Goal: Task Accomplishment & Management: Manage account settings

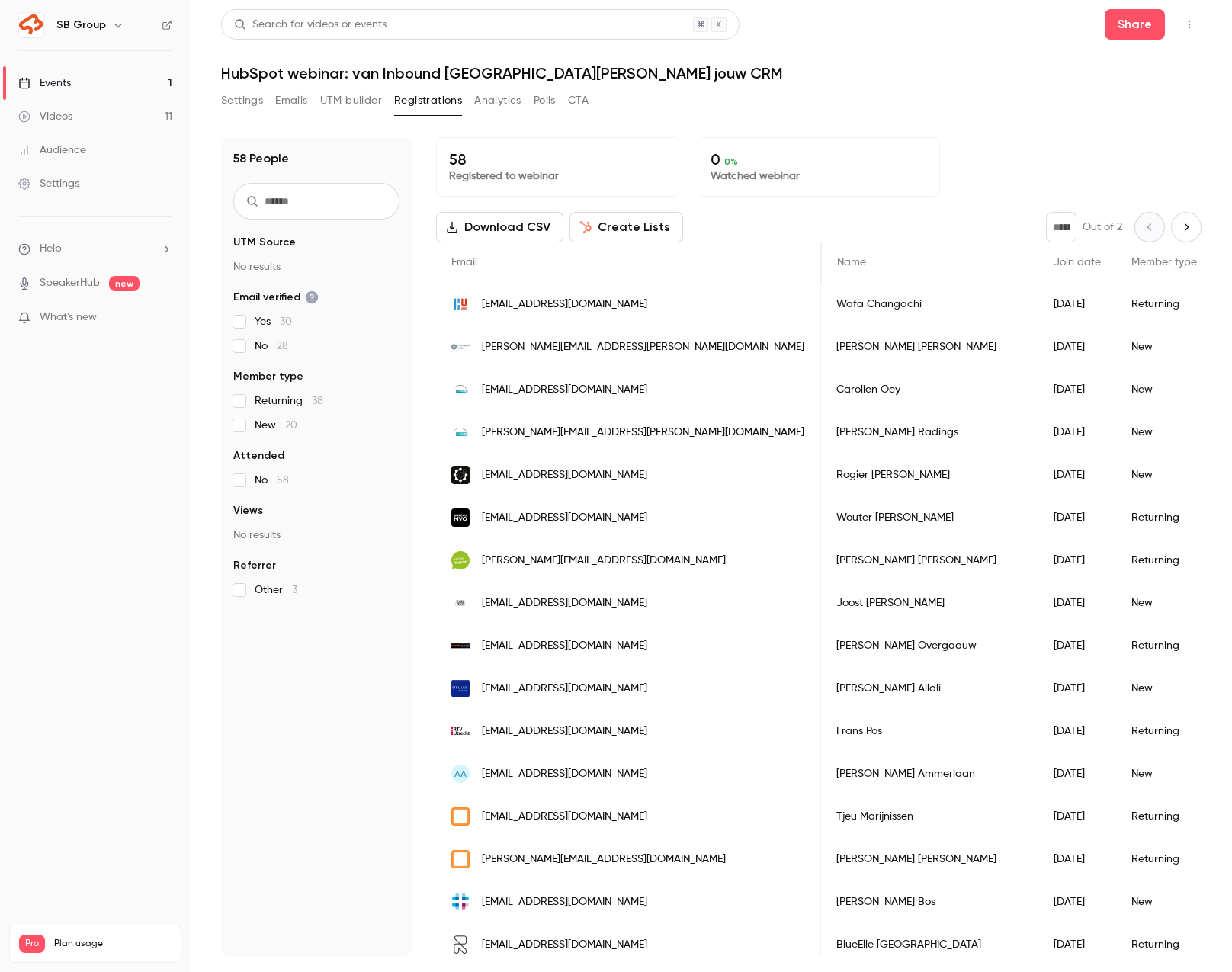
scroll to position [0, 225]
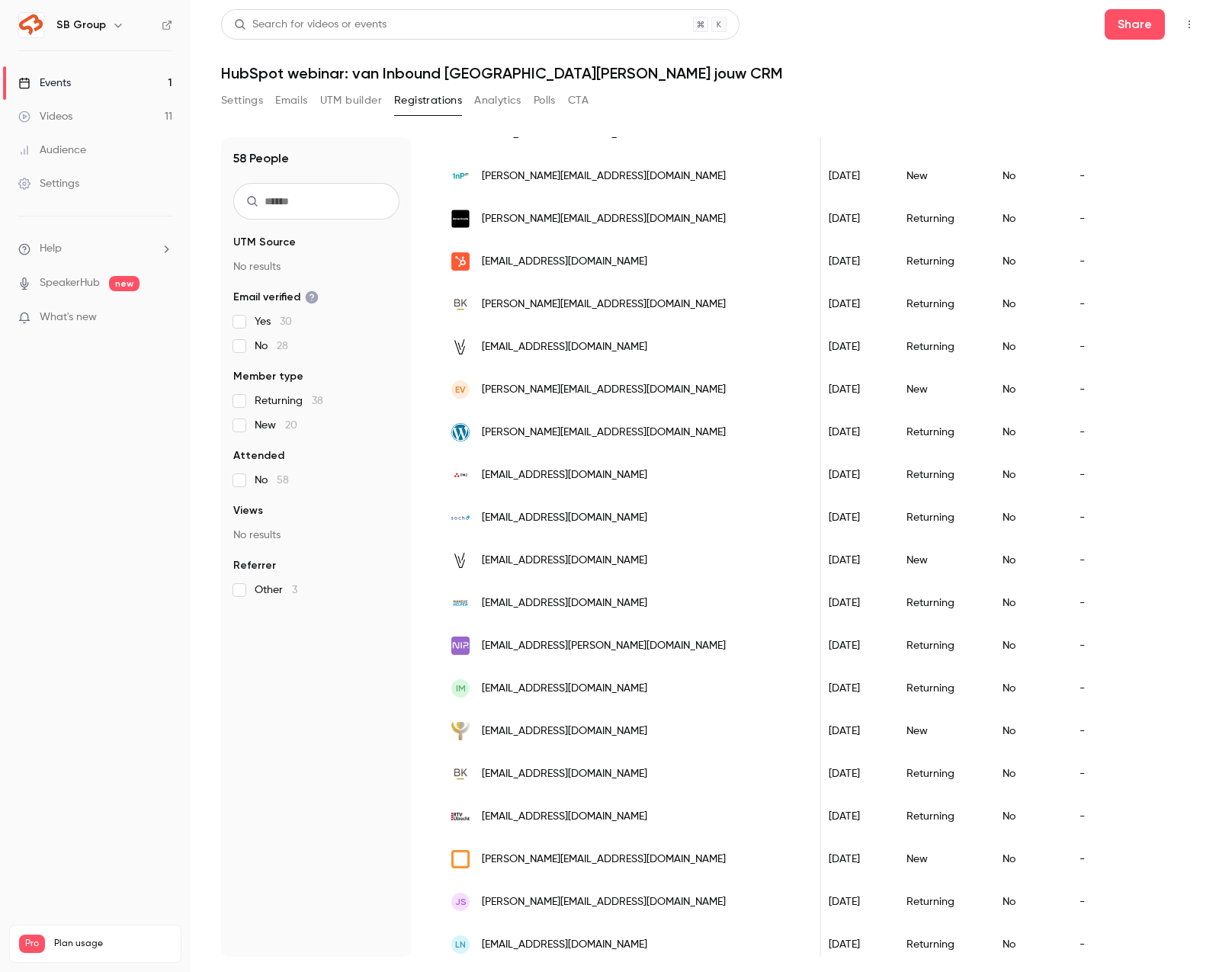
click at [136, 84] on link "Events 1" at bounding box center [95, 83] width 190 height 33
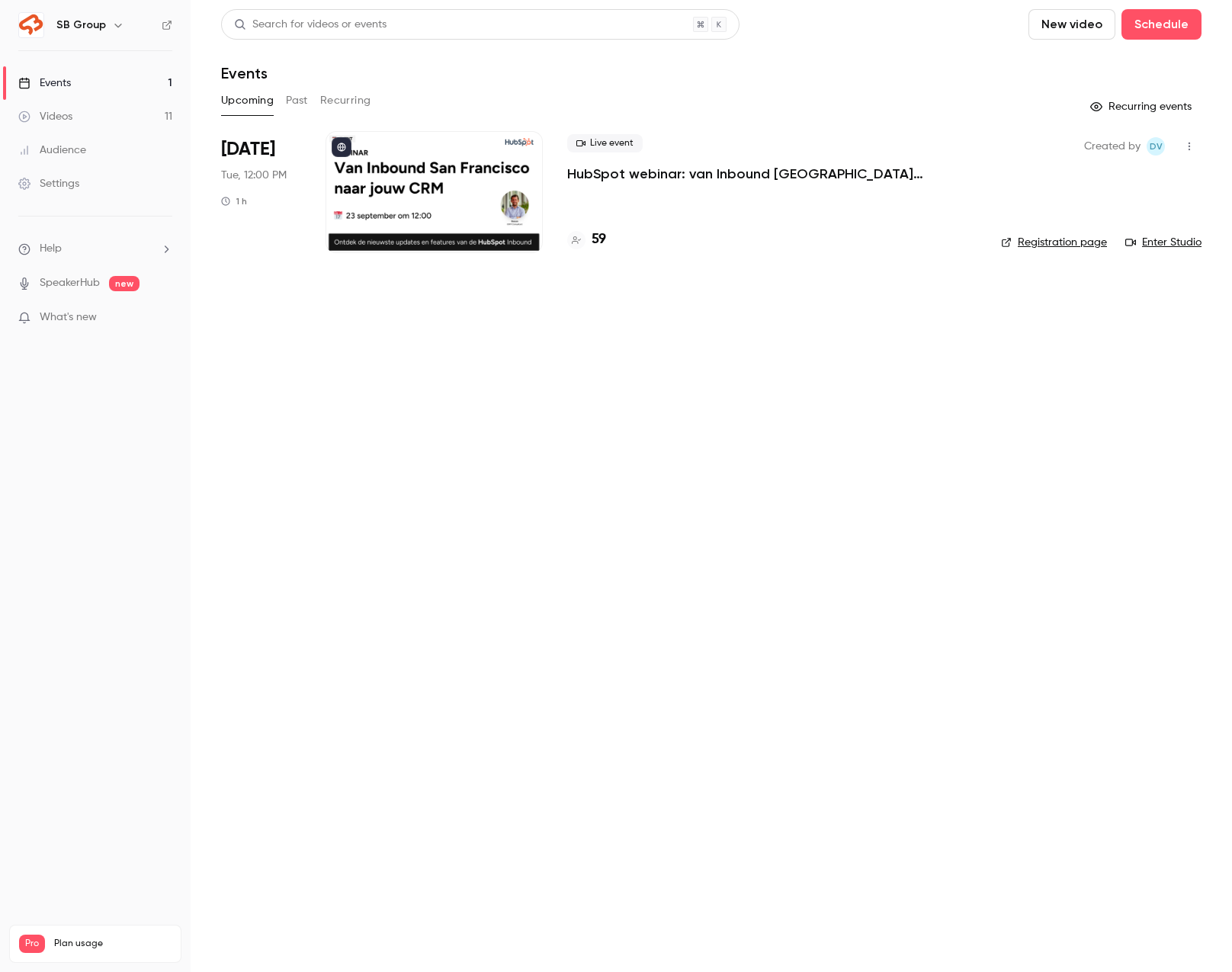
click at [677, 178] on p "HubSpot webinar: van Inbound [GEOGRAPHIC_DATA][PERSON_NAME] jouw CRM" at bounding box center [771, 173] width 409 height 19
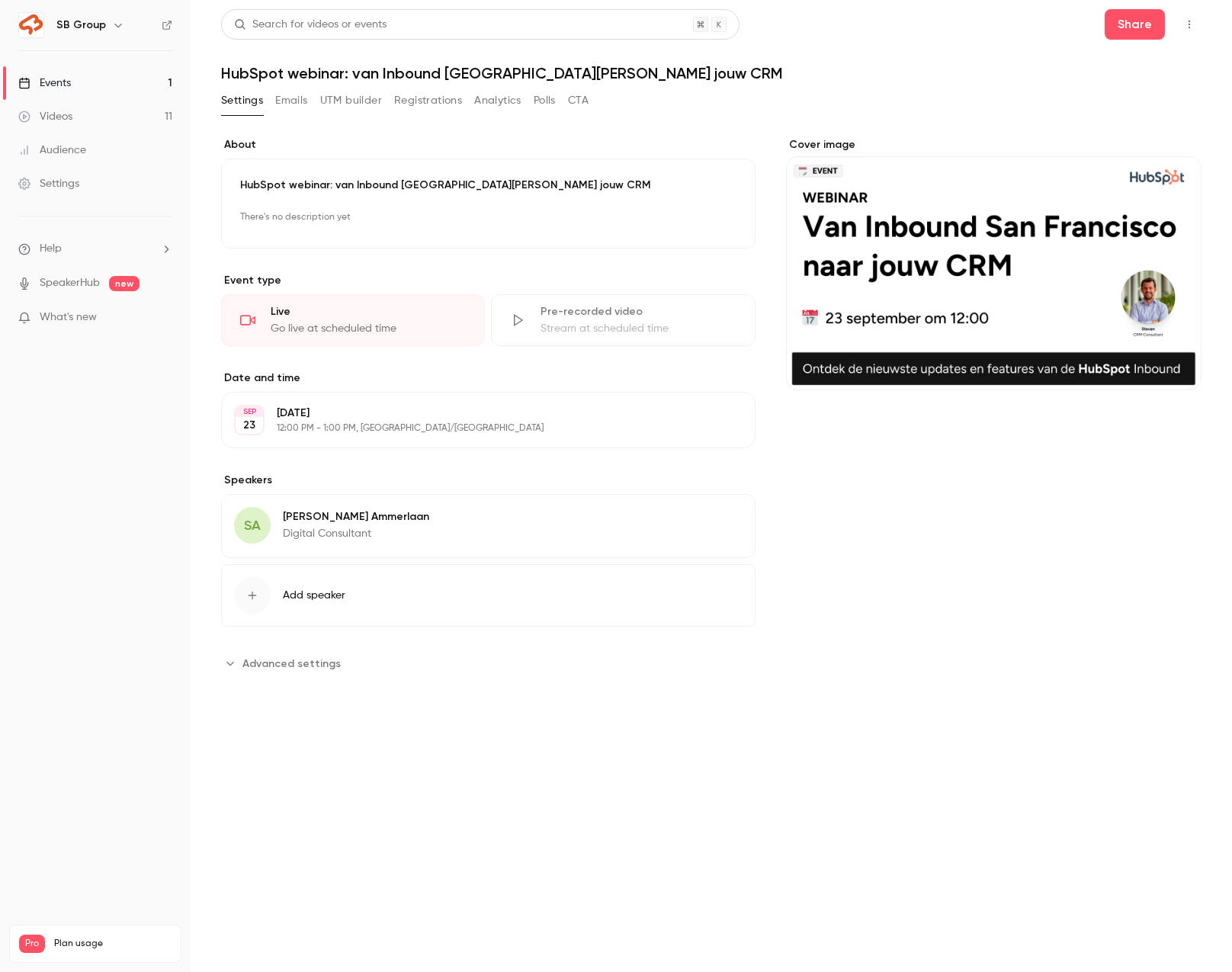
click at [411, 101] on button "Registrations" at bounding box center [428, 100] width 68 height 24
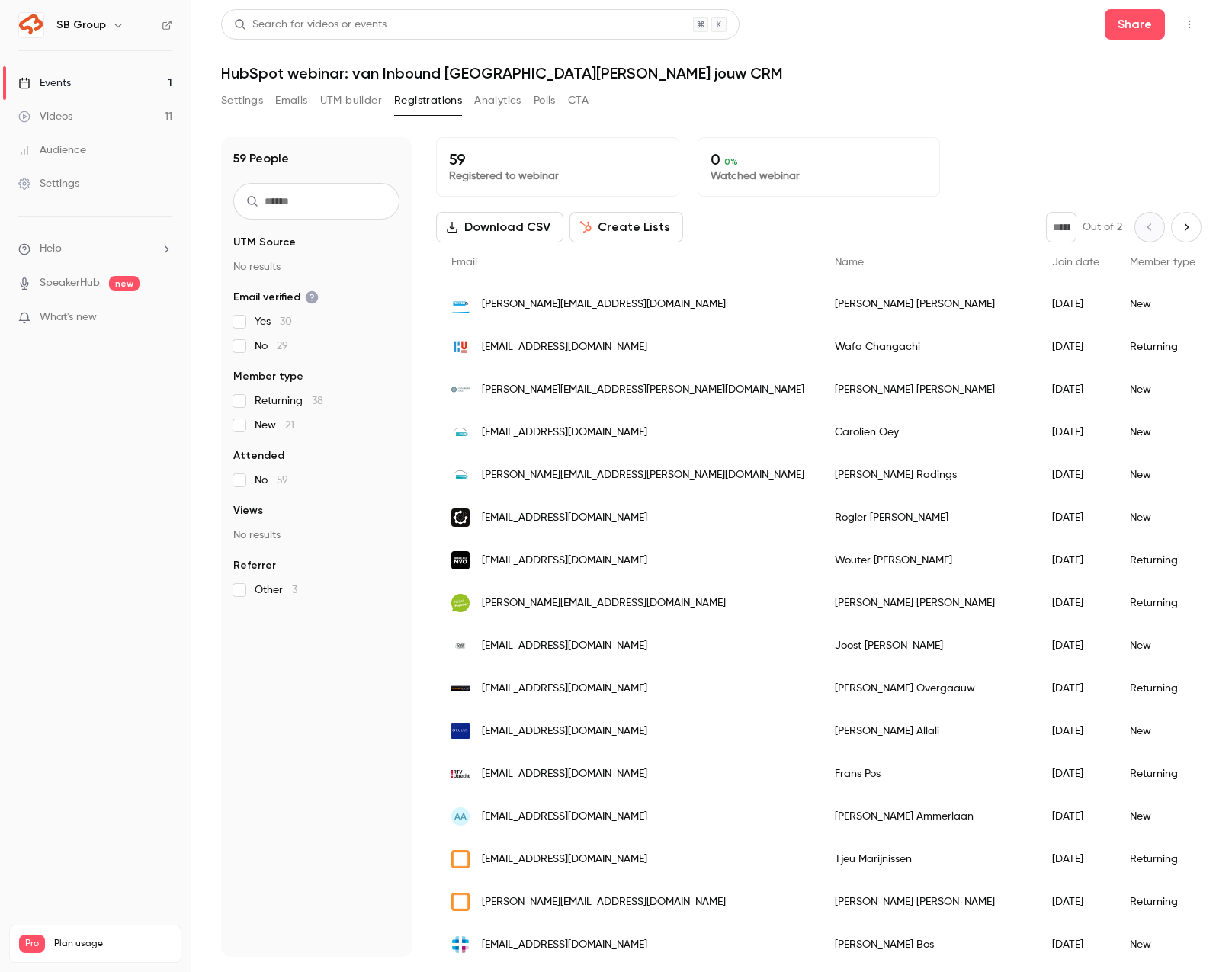
click at [258, 100] on button "Settings" at bounding box center [242, 100] width 42 height 24
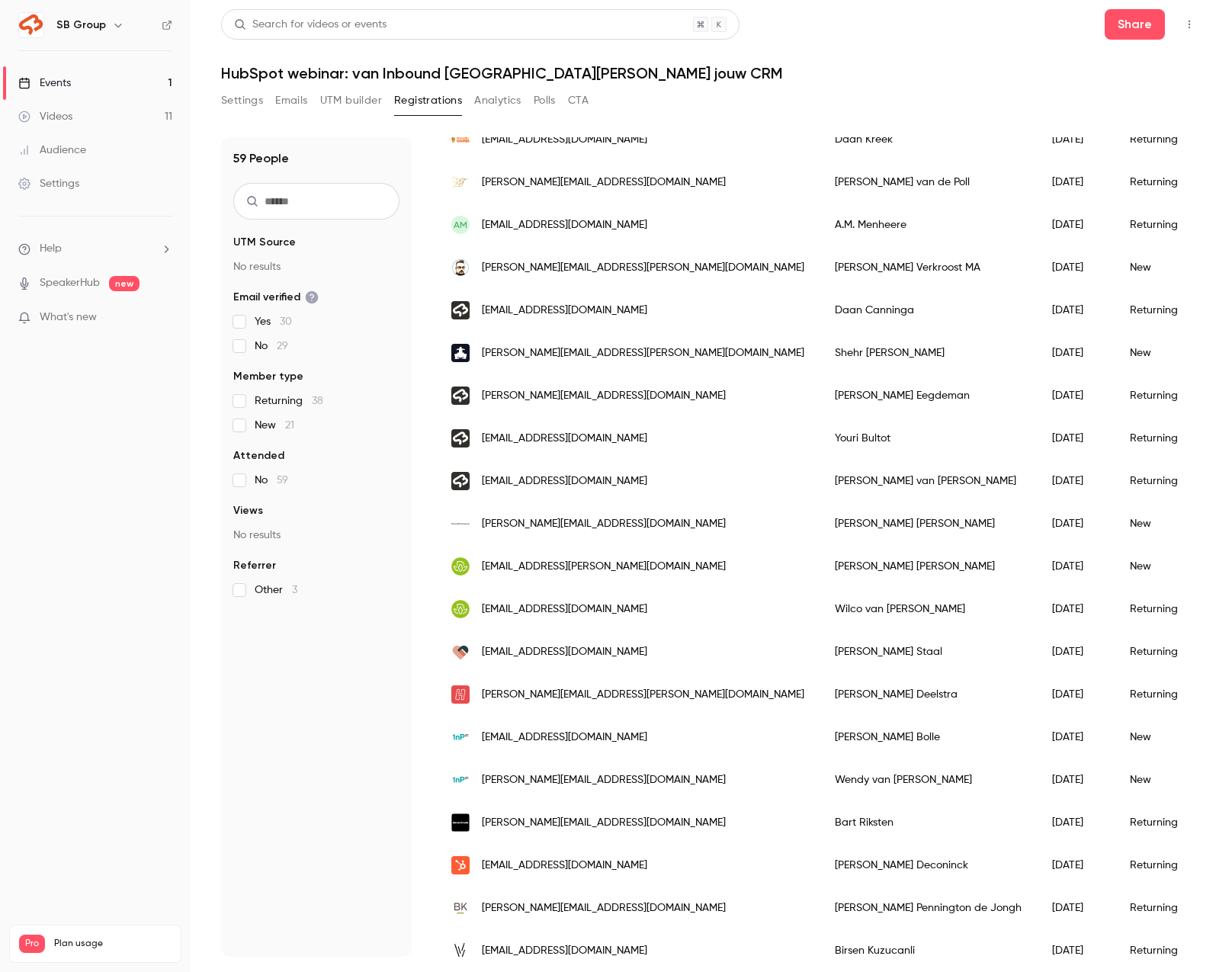
scroll to position [887, 0]
